Goal: Information Seeking & Learning: Learn about a topic

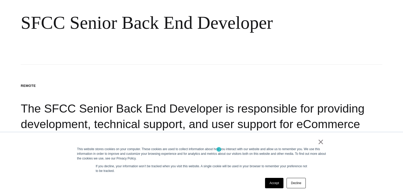
scroll to position [78, 0]
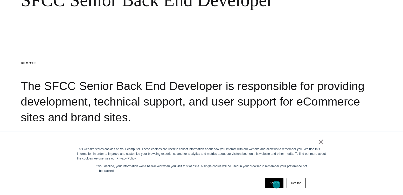
click at [277, 185] on link "Accept" at bounding box center [274, 183] width 18 height 10
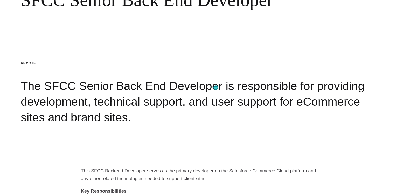
click at [216, 88] on h2 "The SFCC Senior Back End Developer is responsible for providing development, te…" at bounding box center [202, 101] width 362 height 47
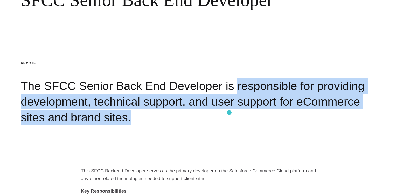
drag, startPoint x: 216, startPoint y: 88, endPoint x: 230, endPoint y: 113, distance: 28.6
click at [230, 113] on h2 "The SFCC Senior Back End Developer is responsible for providing development, te…" at bounding box center [202, 101] width 362 height 47
copy h2 "responsible for providing development, technical support, and user support for …"
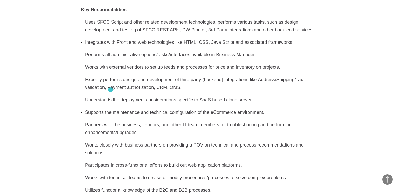
scroll to position [234, 0]
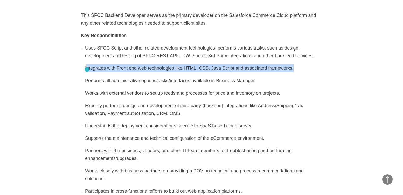
drag, startPoint x: 275, startPoint y: 69, endPoint x: 87, endPoint y: 70, distance: 188.2
click at [87, 70] on li "Integrates with Front end web technologies like HTML, CSS, Java Script and asso…" at bounding box center [201, 68] width 241 height 8
copy li "ntegrates with Front end web technologies like HTML, CSS, Java Script and assoc…"
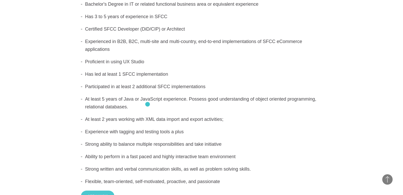
scroll to position [441, 0]
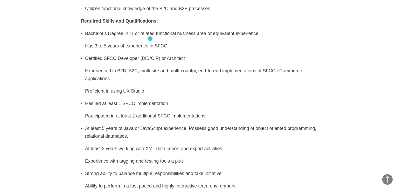
click at [151, 42] on li "Has 3 to 5 years of experience in SFCC" at bounding box center [201, 46] width 241 height 8
drag, startPoint x: 166, startPoint y: 38, endPoint x: 92, endPoint y: 40, distance: 74.3
click at [92, 42] on li "Has 3 to 5 years of experience in SFCC" at bounding box center [201, 46] width 241 height 8
copy li "3 to 5 years of experience in [GEOGRAPHIC_DATA]"
drag, startPoint x: 113, startPoint y: 51, endPoint x: 128, endPoint y: 51, distance: 14.5
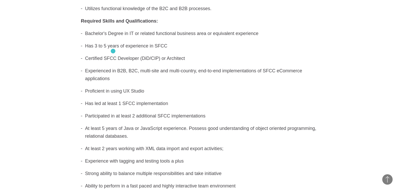
click at [113, 55] on li "Certified SFCC Developer (DiD/CIP) or Architect" at bounding box center [201, 59] width 241 height 8
drag, startPoint x: 134, startPoint y: 51, endPoint x: 86, endPoint y: 52, distance: 48.0
click at [86, 55] on li "Certified SFCC Developer (DiD/CIP) or Architect" at bounding box center [201, 59] width 241 height 8
copy li "Certified SFCC Developer"
drag, startPoint x: 100, startPoint y: 63, endPoint x: 97, endPoint y: 63, distance: 3.4
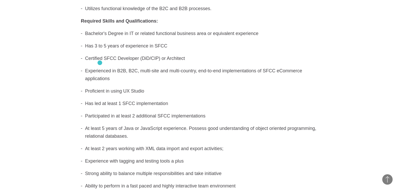
click at [100, 67] on li "Experienced in B2B, B2C, multi-site and multi-country, end-to-end implementatio…" at bounding box center [201, 75] width 241 height 16
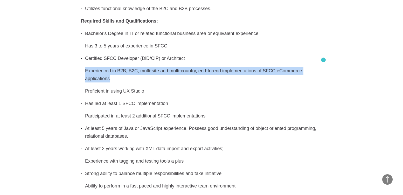
drag, startPoint x: 86, startPoint y: 62, endPoint x: 324, endPoint y: 60, distance: 237.6
copy li "Experienced in B2B, B2C, multi-site and multi-country, end-to-end implementatio…"
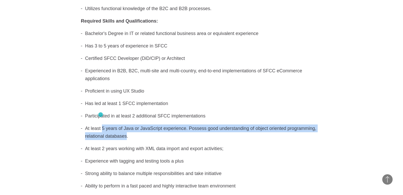
drag, startPoint x: 105, startPoint y: 120, endPoint x: 101, endPoint y: 115, distance: 7.2
click at [101, 125] on li "At least 5 years of Java or JavaScript experience. Possess good understanding o…" at bounding box center [201, 133] width 241 height 16
copy li "5 years of Java or JavaScript experience. Possess good understanding of object …"
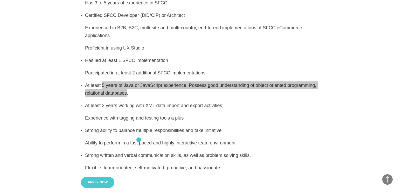
scroll to position [493, 0]
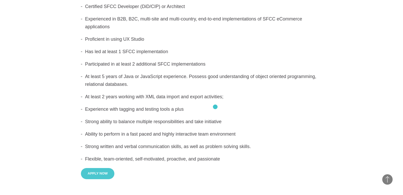
click at [216, 118] on li "Strong ability to balance multiple responsibilities and take initiative" at bounding box center [201, 122] width 241 height 8
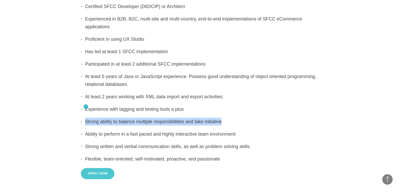
drag, startPoint x: 217, startPoint y: 106, endPoint x: 86, endPoint y: 107, distance: 131.4
click at [86, 118] on li "Strong ability to balance multiple responsibilities and take initiative" at bounding box center [201, 122] width 241 height 8
copy li "Strong ability to balance multiple responsibilities and take initiative"
